Goal: Use online tool/utility: Utilize a website feature to perform a specific function

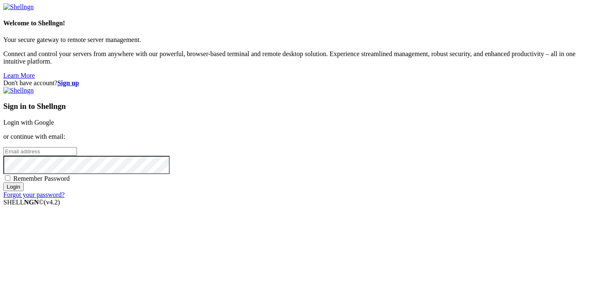
type input "[PERSON_NAME][EMAIL_ADDRESS][DOMAIN_NAME]"
click at [24, 191] on input "Login" at bounding box center [13, 187] width 20 height 9
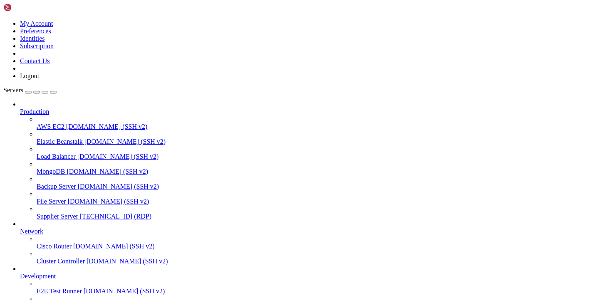
click at [37, 213] on icon at bounding box center [37, 213] width 0 height 0
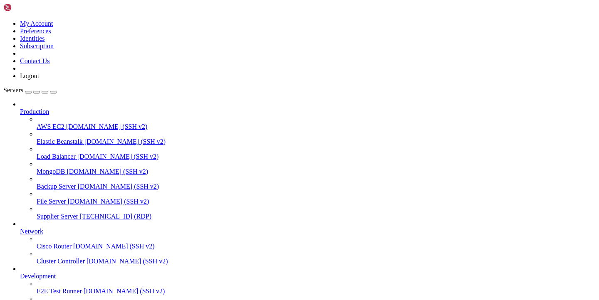
drag, startPoint x: 78, startPoint y: 515, endPoint x: 179, endPoint y: 535, distance: 103.4
